Goal: Use online tool/utility: Utilize a website feature to perform a specific function

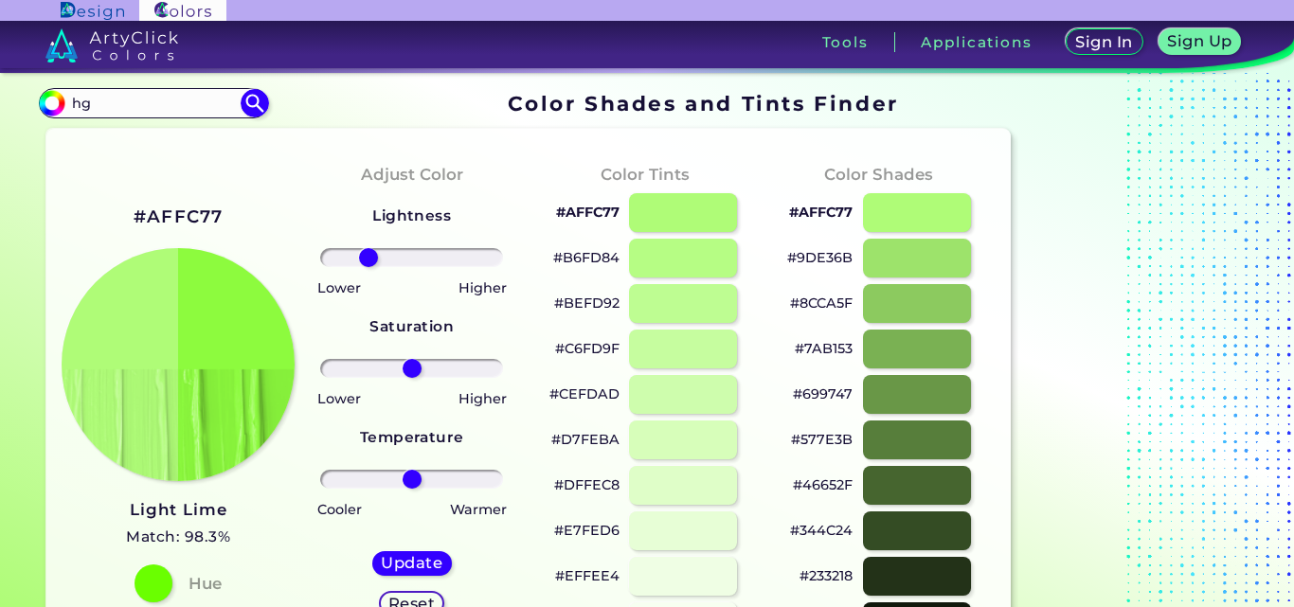
type input "h"
type input "maganta"
type input "#000000"
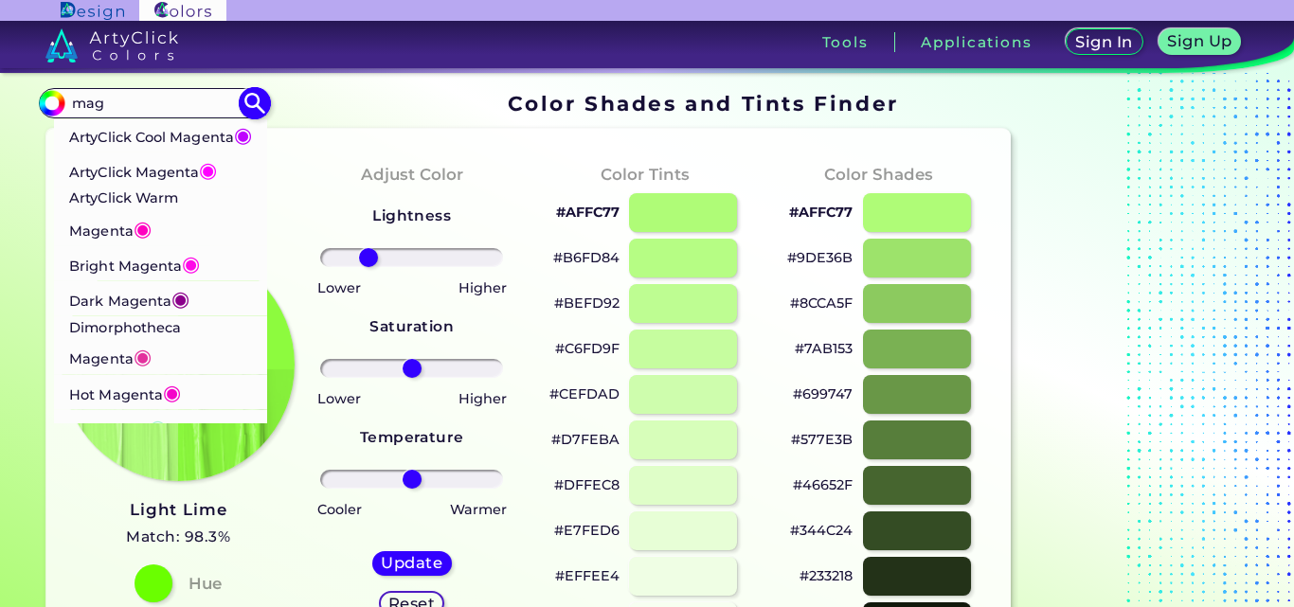
type input "mag"
click at [147, 188] on p "ArtyClick Magenta ◉" at bounding box center [143, 169] width 149 height 35
type input "#ff00ff"
type input "#FF00FF"
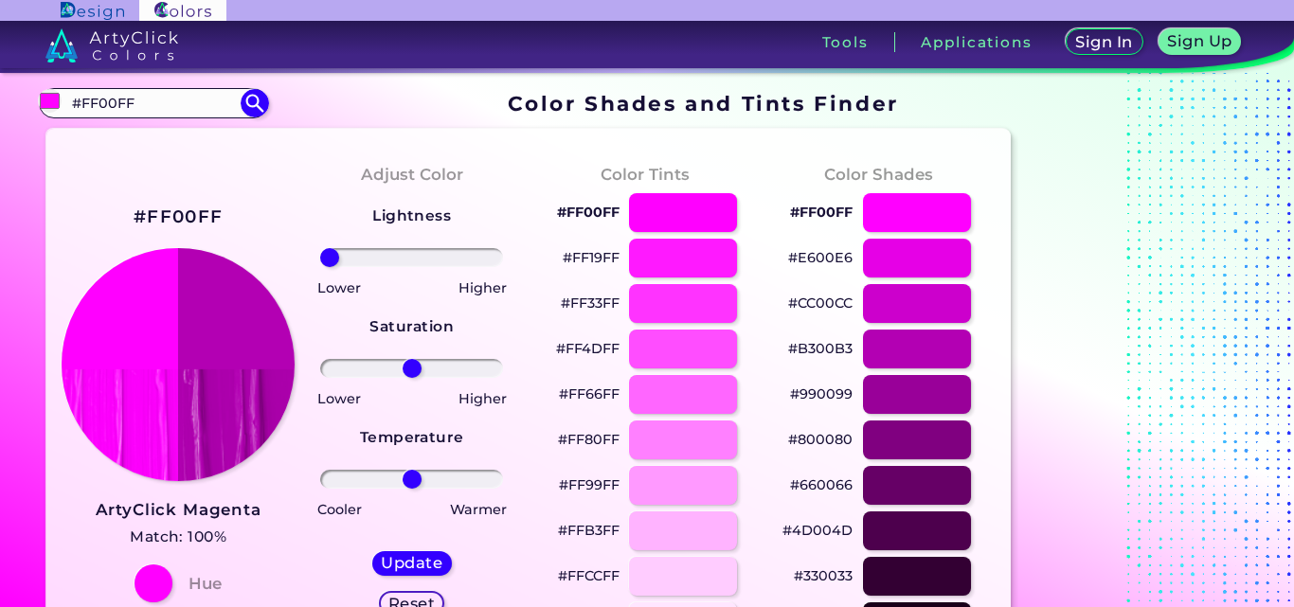
drag, startPoint x: 418, startPoint y: 254, endPoint x: 330, endPoint y: 238, distance: 89.5
click at [330, 248] on input "range" at bounding box center [411, 257] width 183 height 19
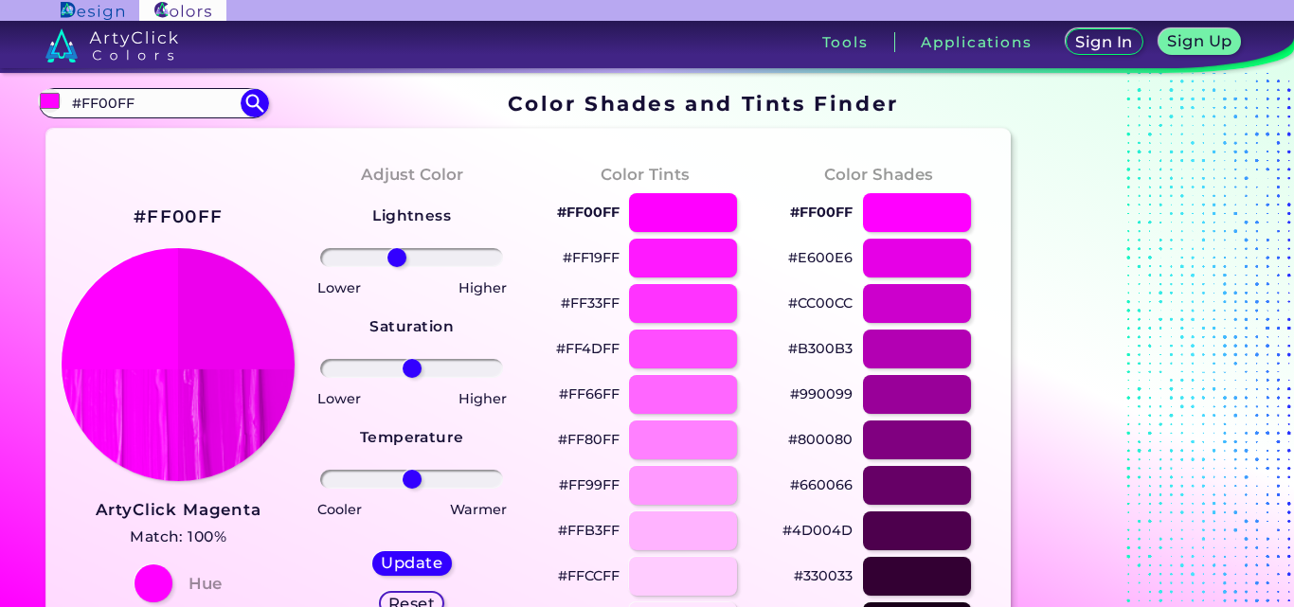
drag, startPoint x: 330, startPoint y: 257, endPoint x: 397, endPoint y: 261, distance: 67.4
type input "-18"
click at [397, 261] on input "range" at bounding box center [411, 257] width 183 height 19
drag, startPoint x: 410, startPoint y: 369, endPoint x: 400, endPoint y: 471, distance: 101.9
type input "-15"
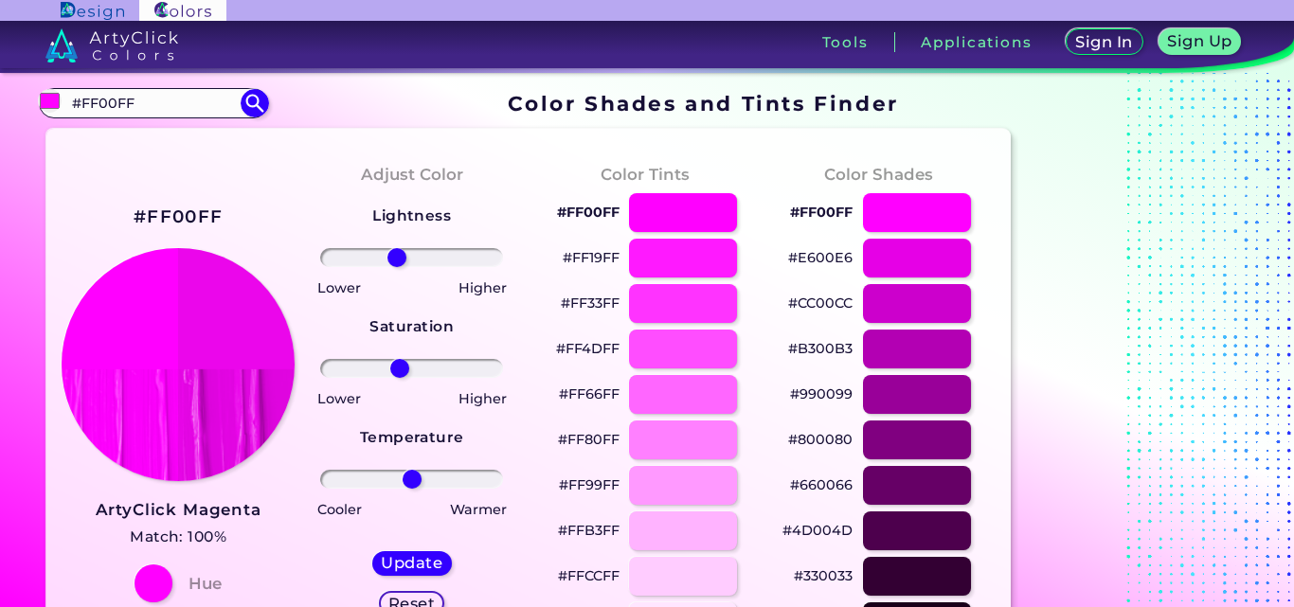
click at [400, 378] on input "range" at bounding box center [411, 368] width 183 height 19
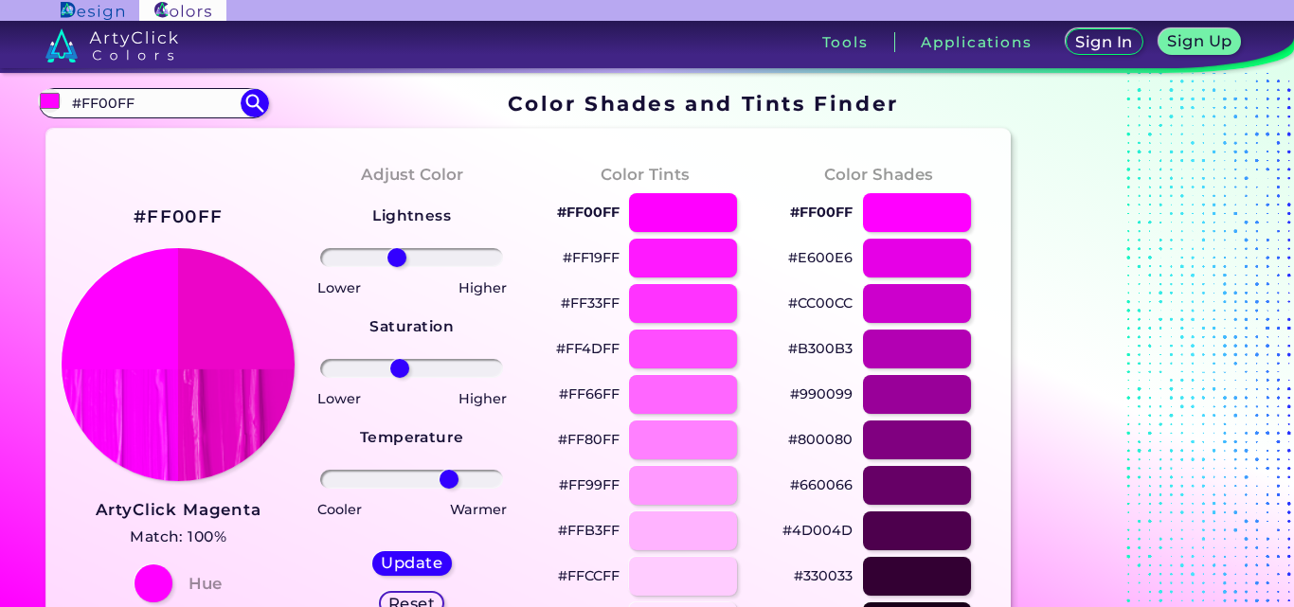
drag, startPoint x: 412, startPoint y: 486, endPoint x: 448, endPoint y: 480, distance: 36.4
click at [449, 480] on input "range" at bounding box center [411, 479] width 183 height 19
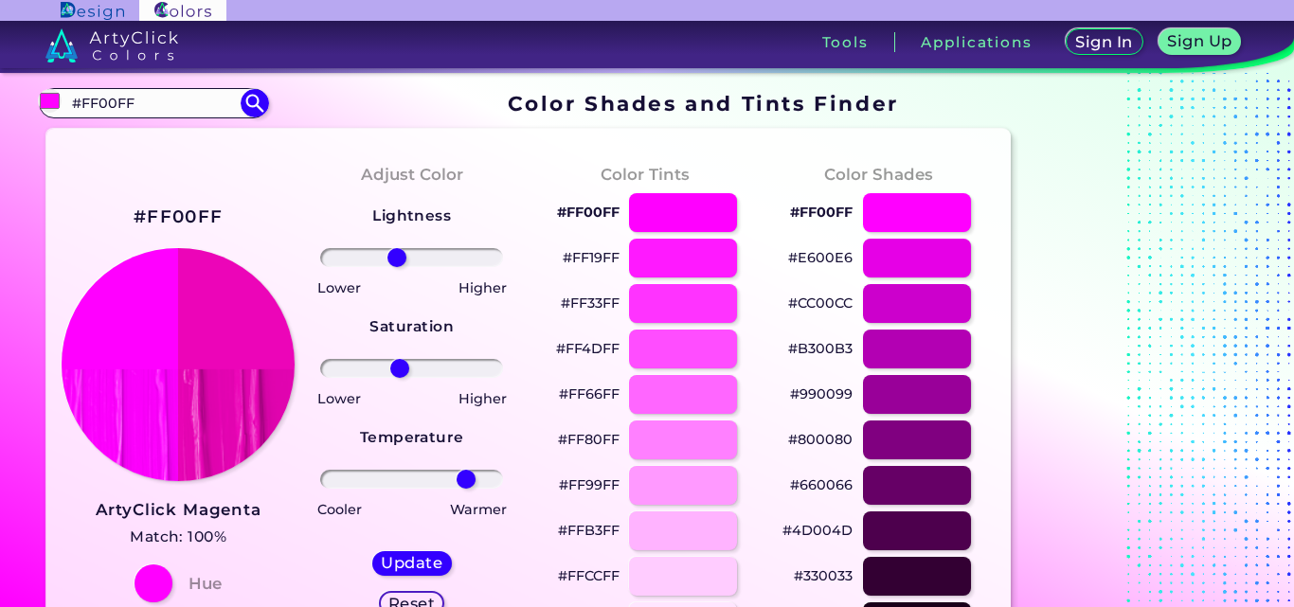
drag, startPoint x: 454, startPoint y: 475, endPoint x: 465, endPoint y: 478, distance: 11.7
type input "66"
click at [466, 478] on input "range" at bounding box center [411, 479] width 183 height 19
click at [413, 561] on h5 "Update" at bounding box center [412, 563] width 56 height 14
type input "#ec05b9"
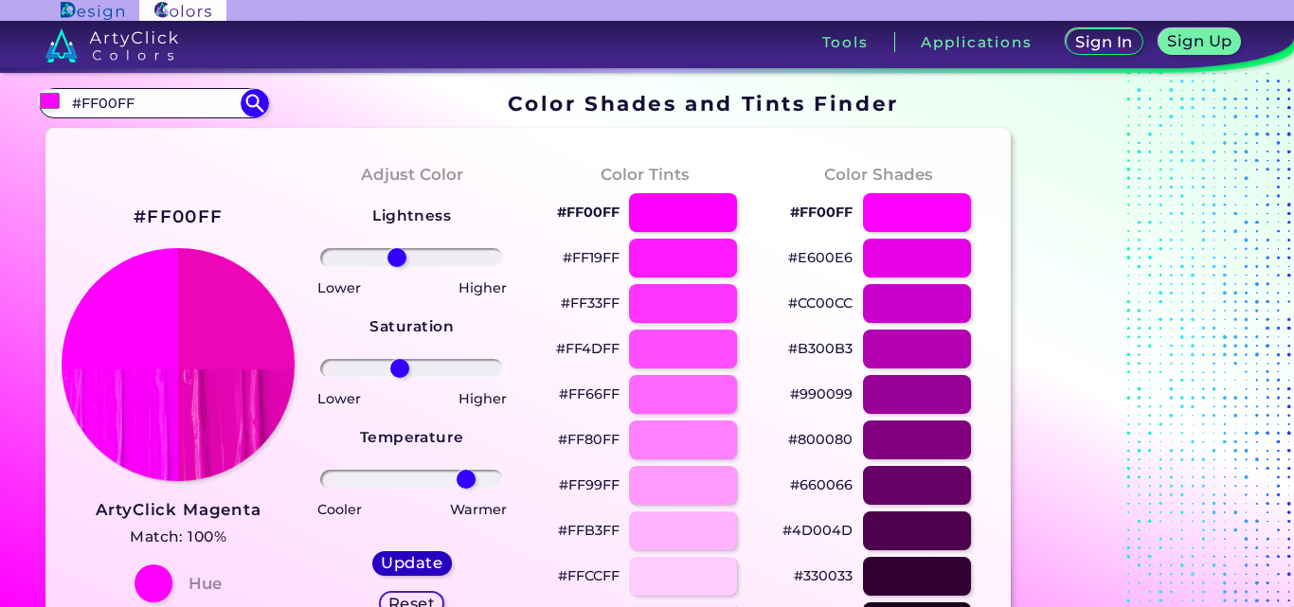
type input "0"
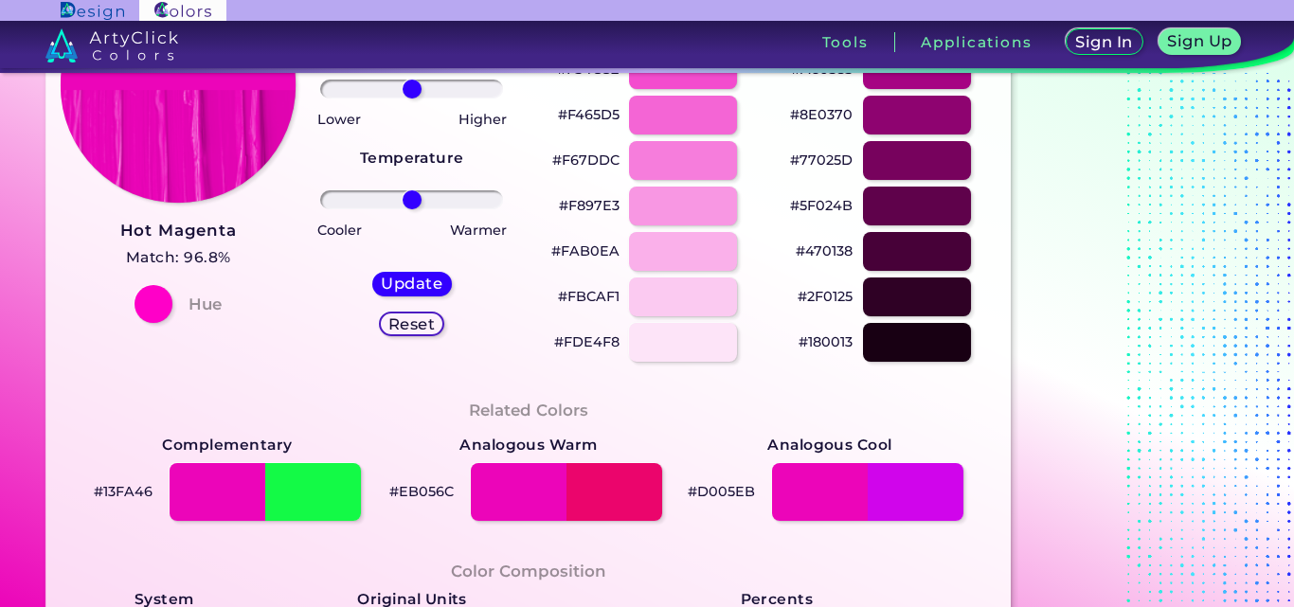
scroll to position [284, 0]
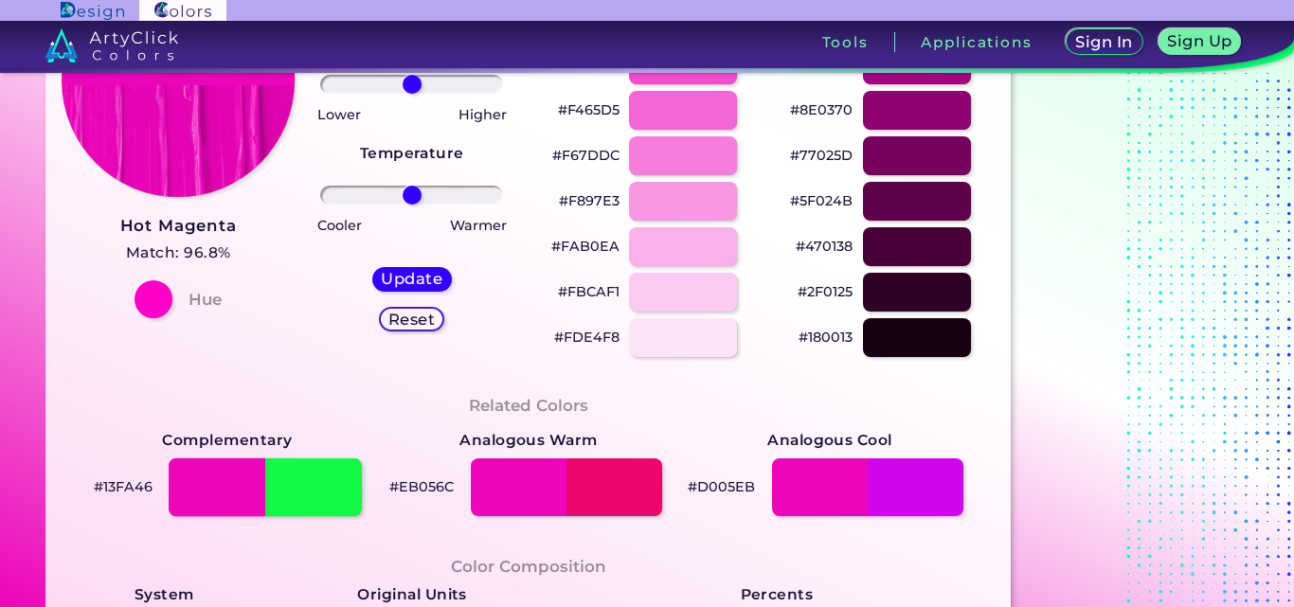
click at [311, 503] on div at bounding box center [265, 487] width 193 height 59
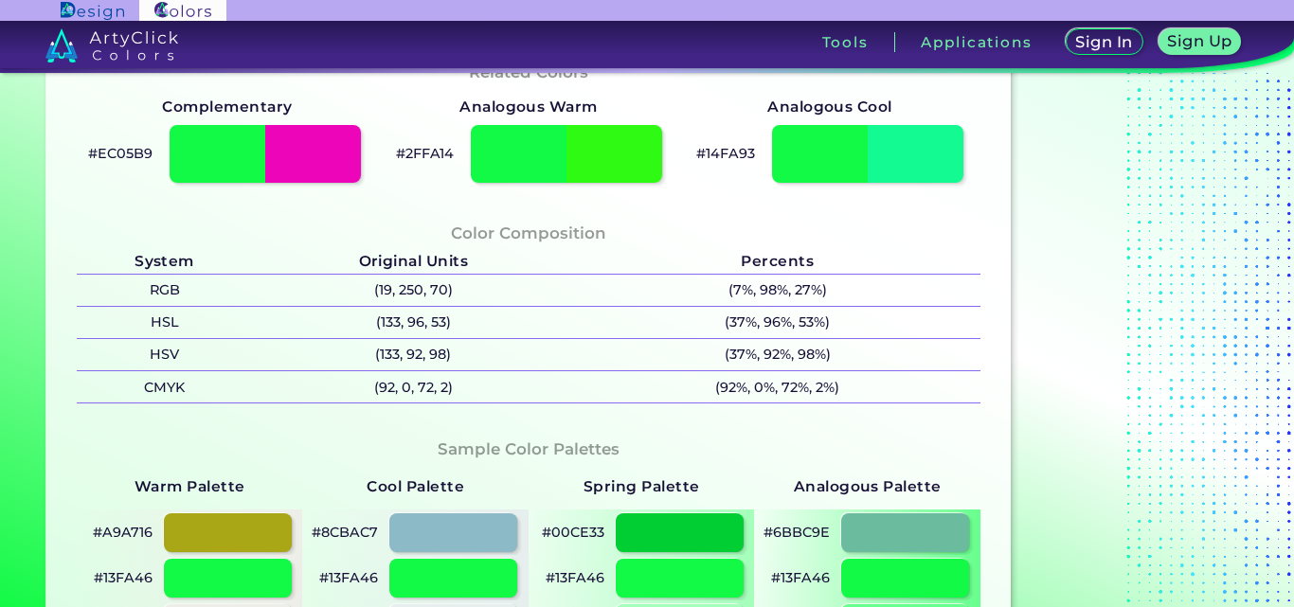
scroll to position [663, 0]
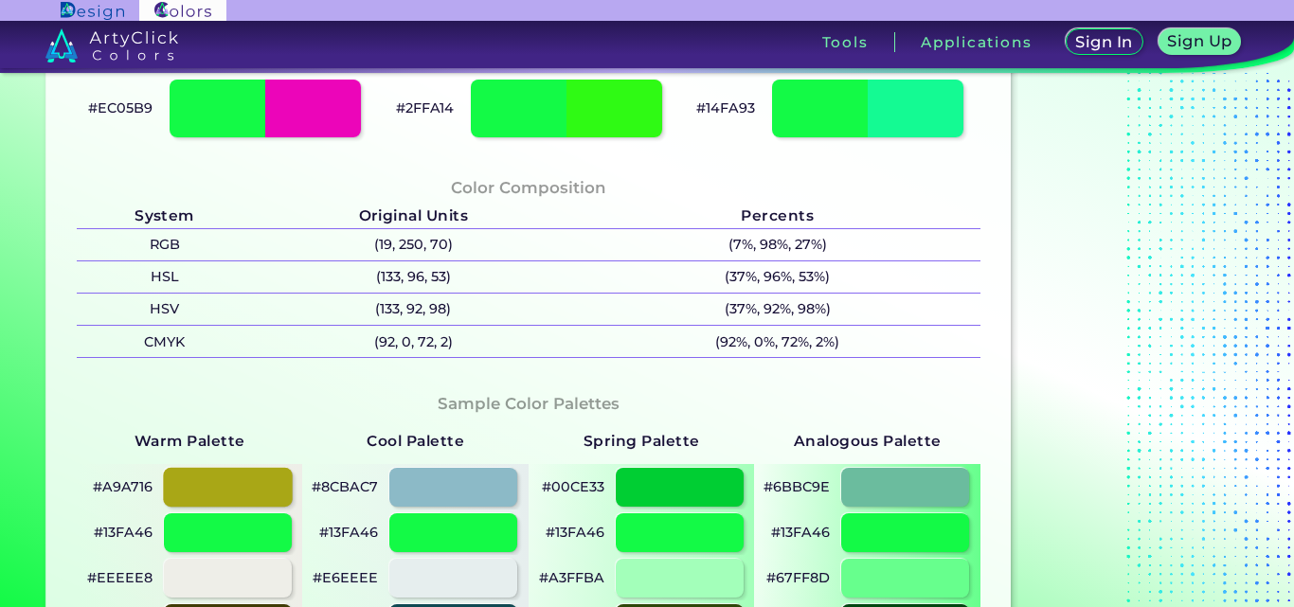
click at [226, 489] on div at bounding box center [227, 487] width 129 height 39
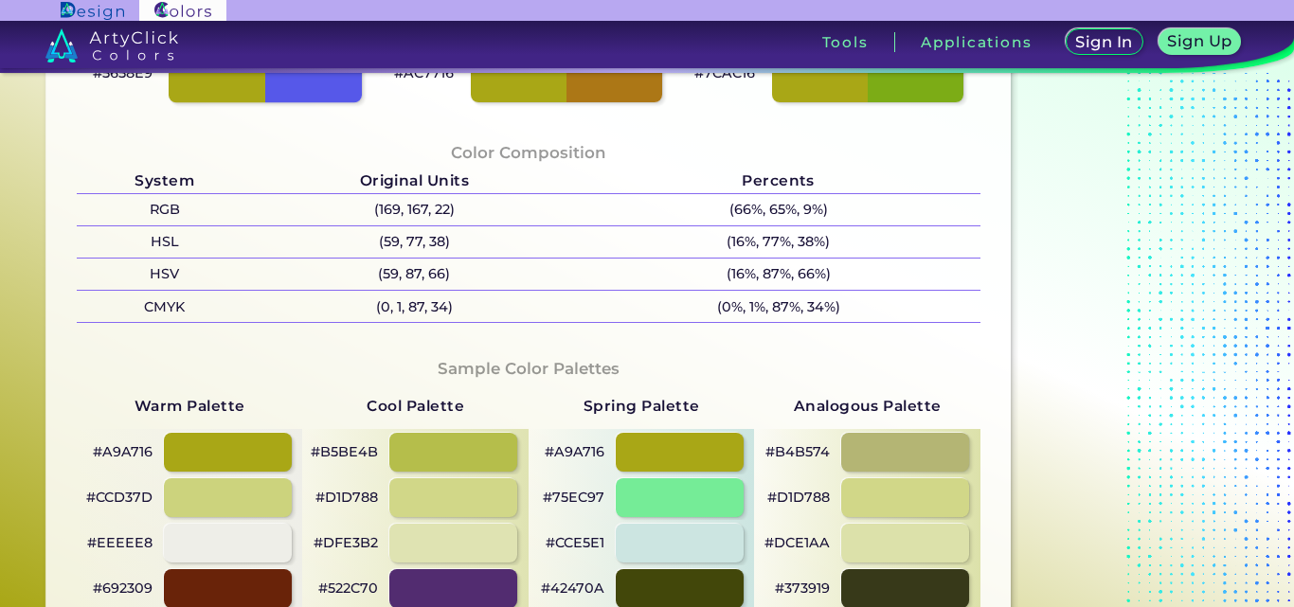
scroll to position [758, 0]
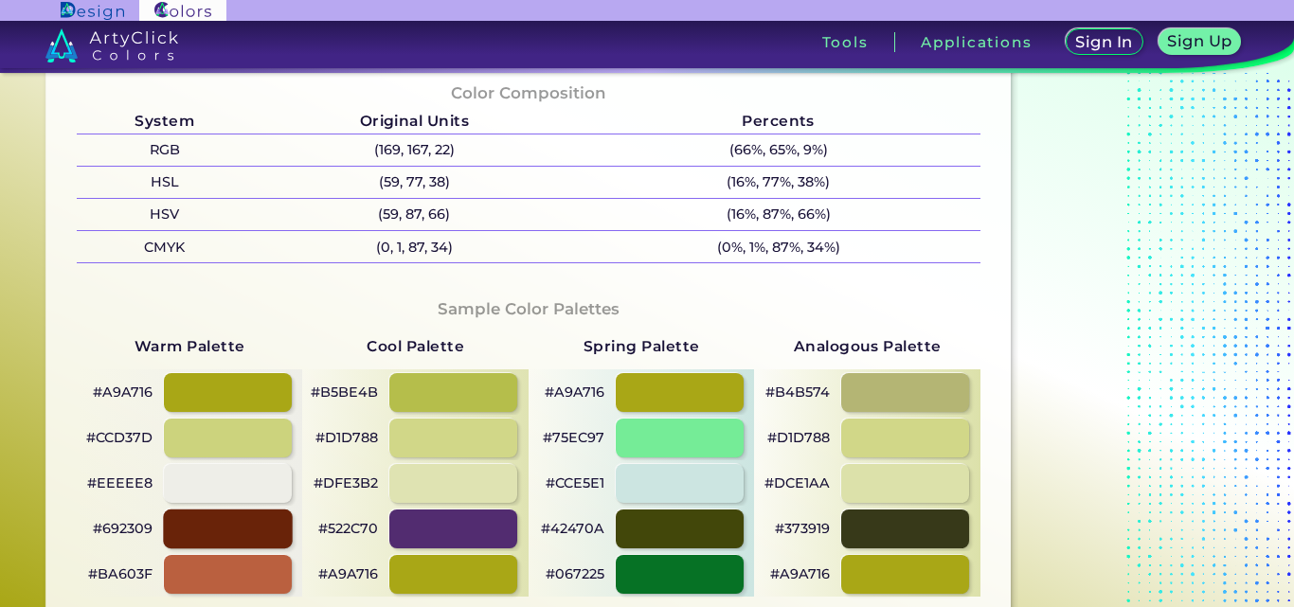
click at [241, 525] on div at bounding box center [227, 528] width 129 height 39
type input "#692309"
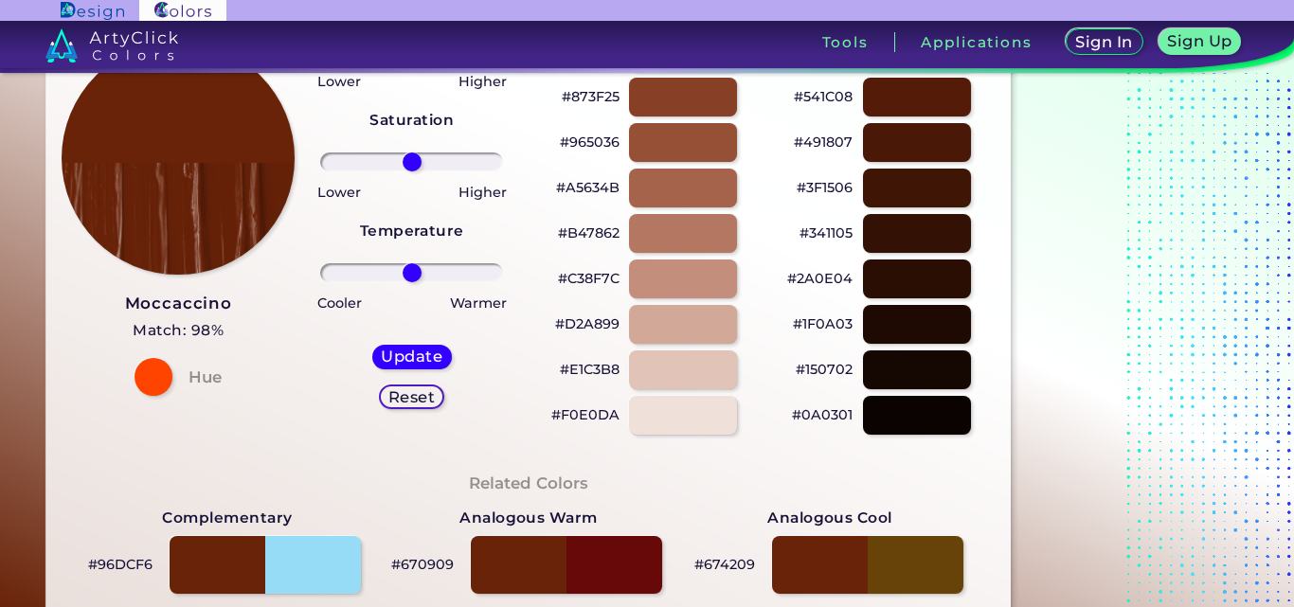
scroll to position [189, 0]
